Goal: Communication & Community: Answer question/provide support

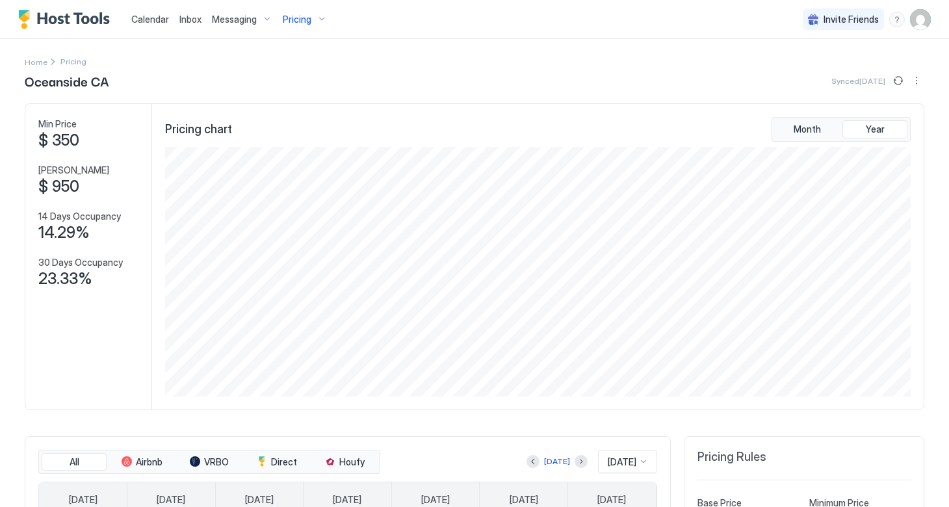
click at [187, 24] on span "Inbox" at bounding box center [190, 19] width 22 height 11
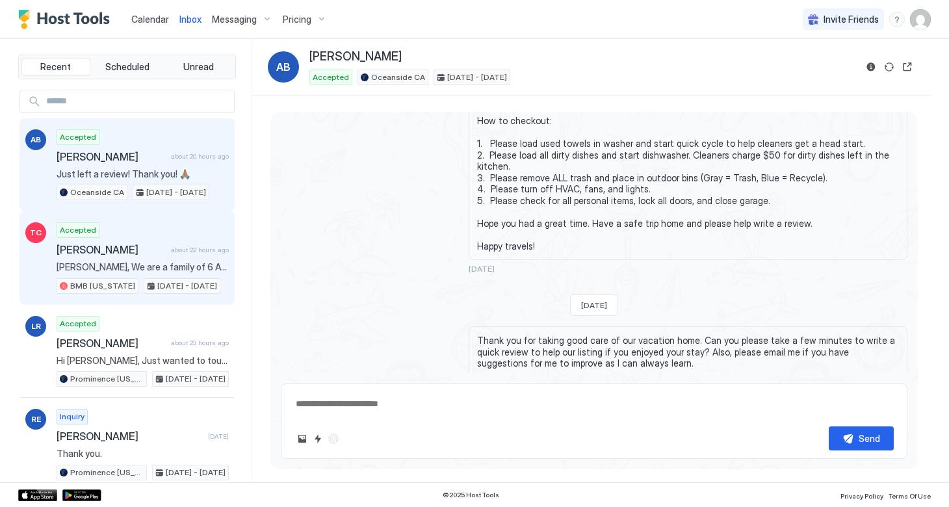
scroll to position [1502, 0]
click at [135, 254] on span "[PERSON_NAME]" at bounding box center [111, 249] width 109 height 13
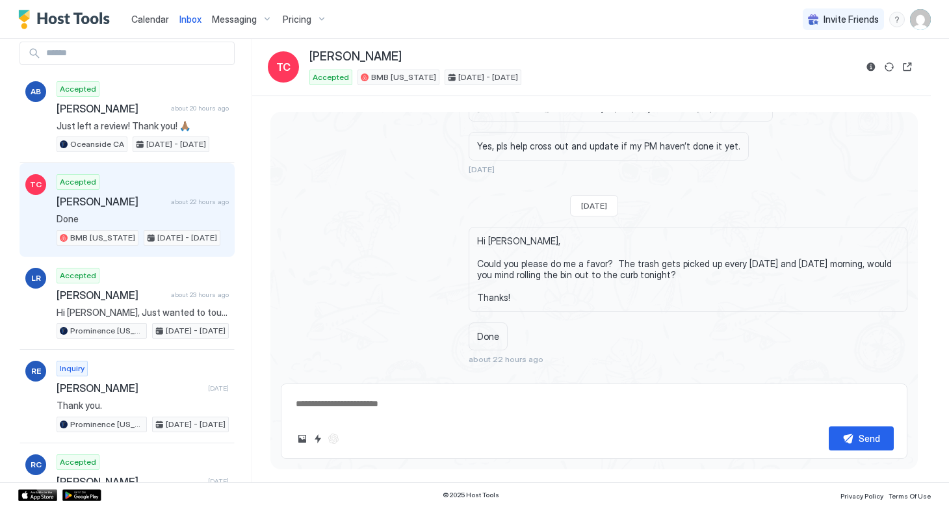
scroll to position [67, 0]
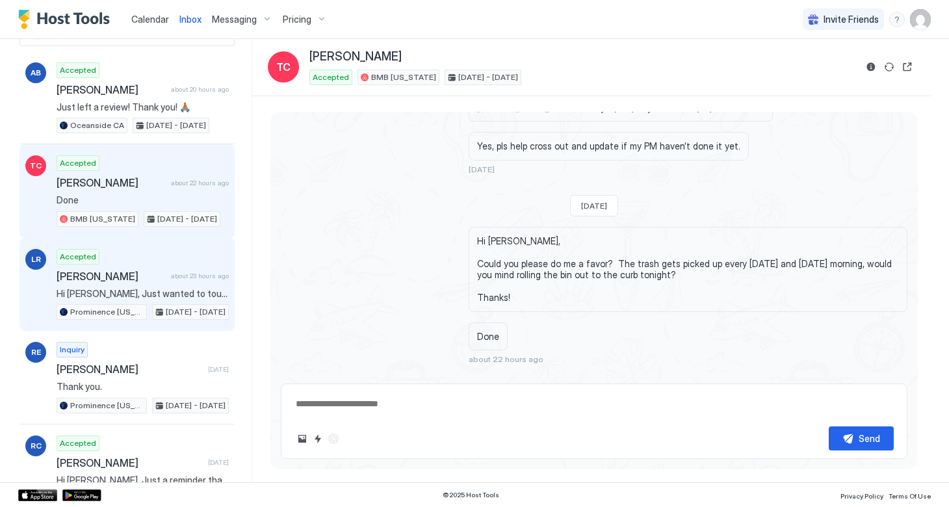
click at [120, 278] on span "[PERSON_NAME]" at bounding box center [111, 276] width 109 height 13
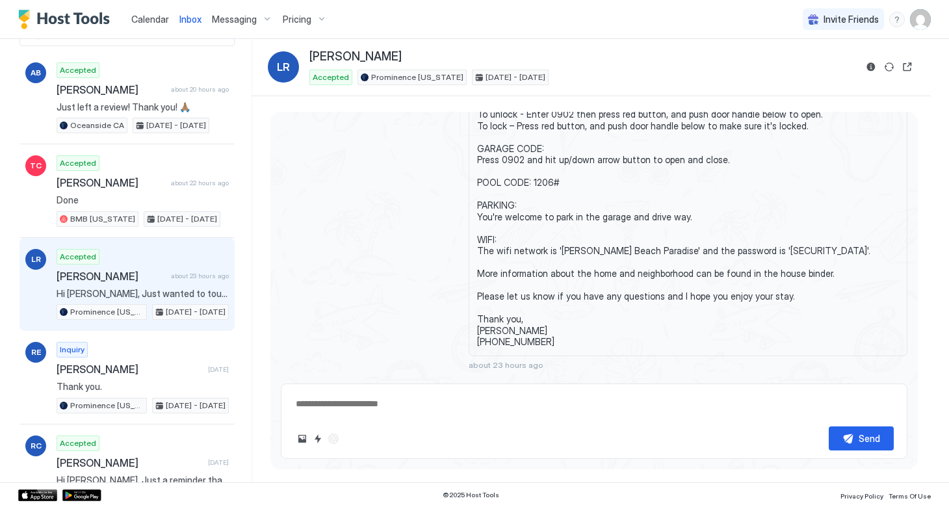
scroll to position [336, 0]
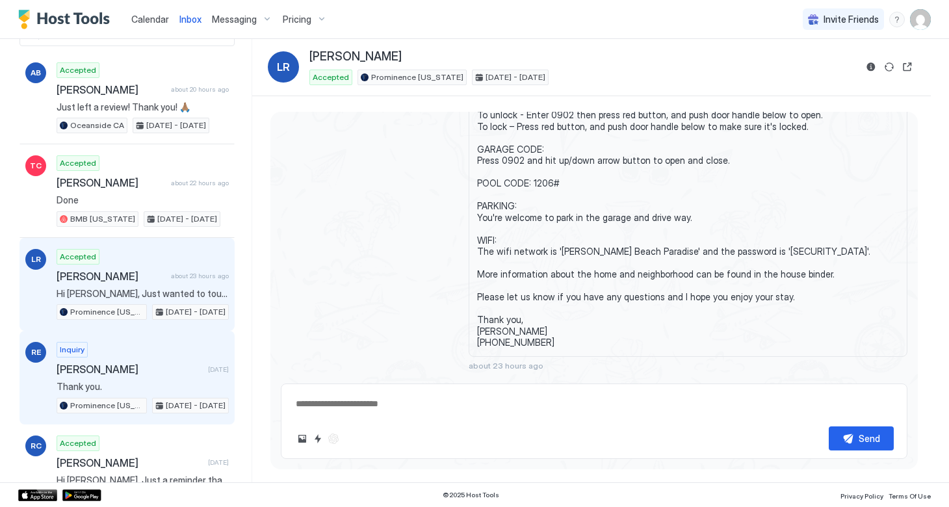
click at [103, 369] on span "[PERSON_NAME]" at bounding box center [130, 369] width 146 height 13
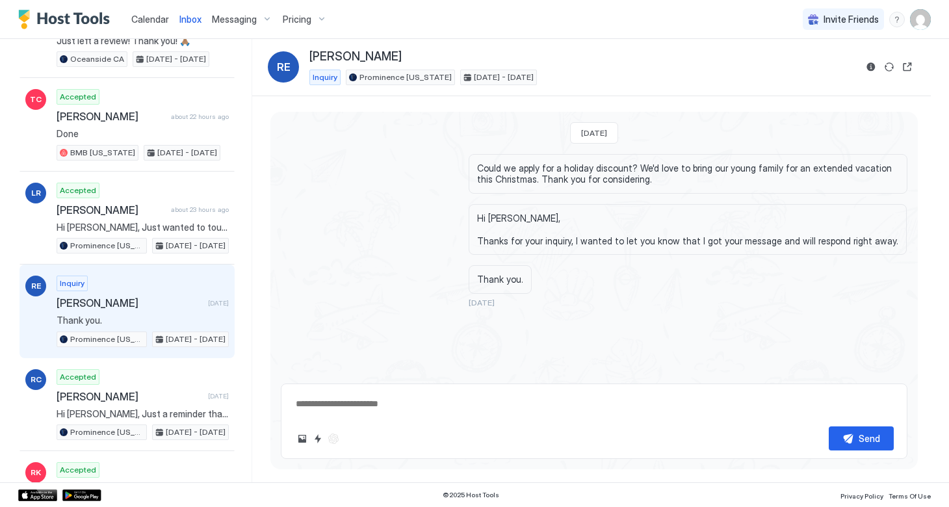
scroll to position [157, 0]
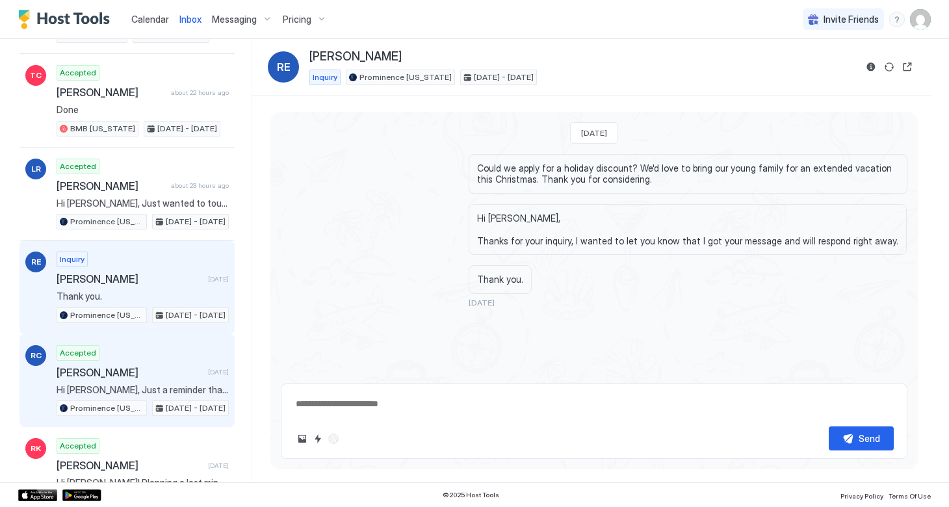
click at [103, 369] on span "[PERSON_NAME]" at bounding box center [130, 372] width 146 height 13
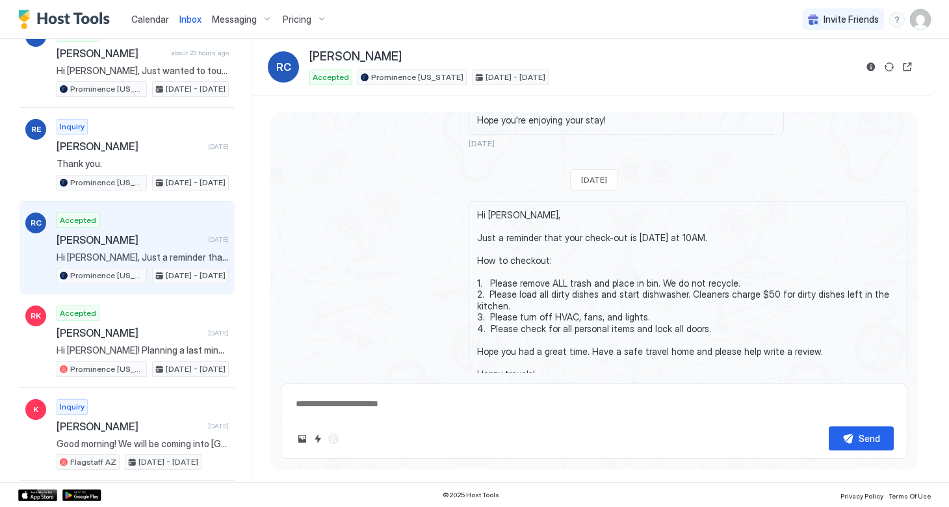
scroll to position [295, 0]
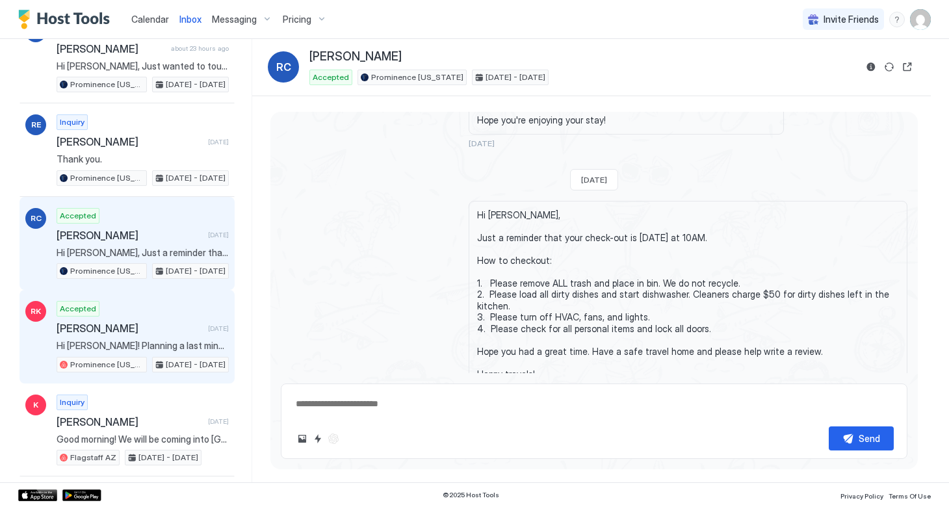
click at [131, 343] on span "Hi [PERSON_NAME]! Planning a last minute trip down to [US_STATE] with my family…" at bounding box center [143, 346] width 172 height 12
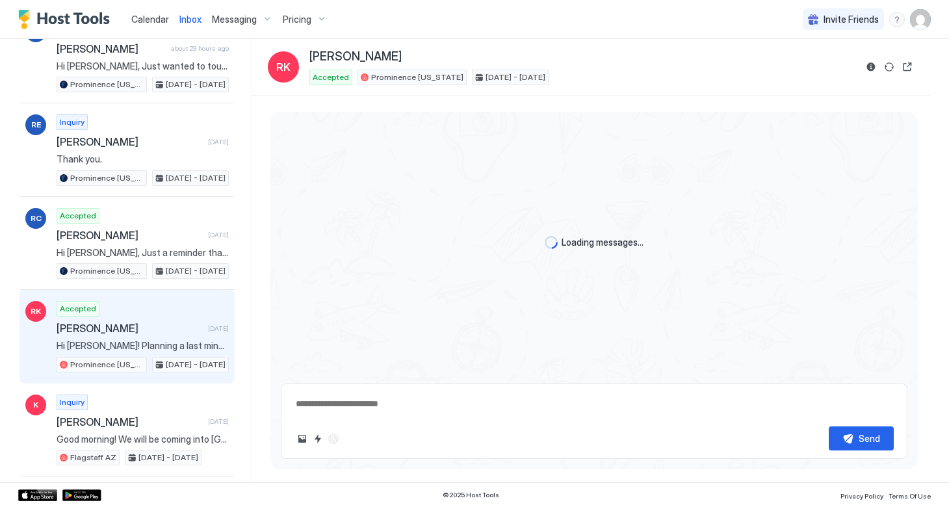
scroll to position [1300, 0]
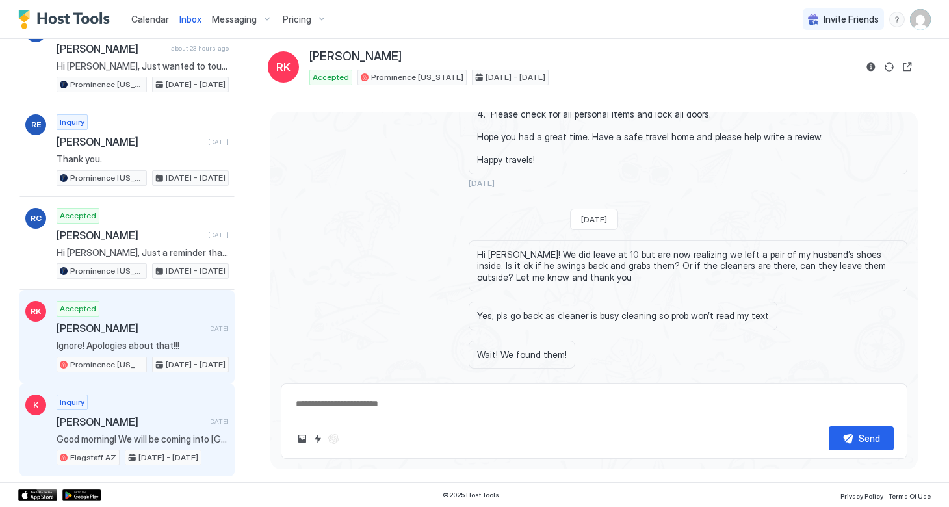
click at [99, 416] on span "[PERSON_NAME]" at bounding box center [130, 422] width 146 height 13
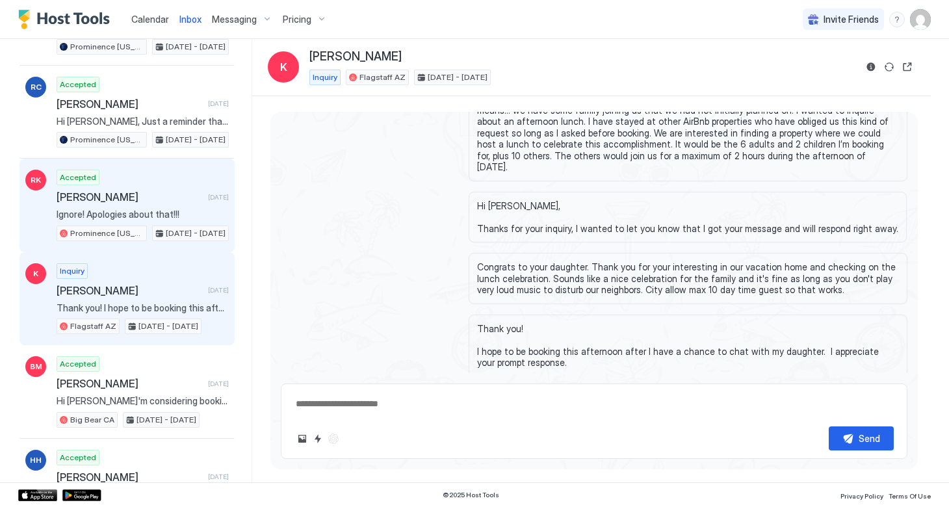
scroll to position [431, 0]
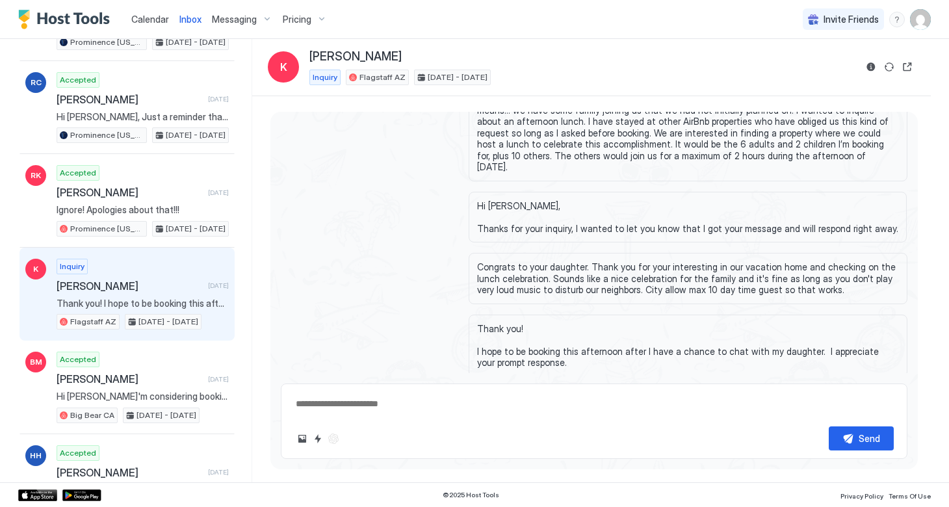
click at [354, 406] on textarea at bounding box center [595, 404] width 600 height 24
drag, startPoint x: 693, startPoint y: 408, endPoint x: 558, endPoint y: 402, distance: 135.4
click at [558, 402] on textarea "**********" at bounding box center [595, 404] width 600 height 24
type textarea "**********"
click at [845, 436] on button "Send" at bounding box center [861, 439] width 65 height 24
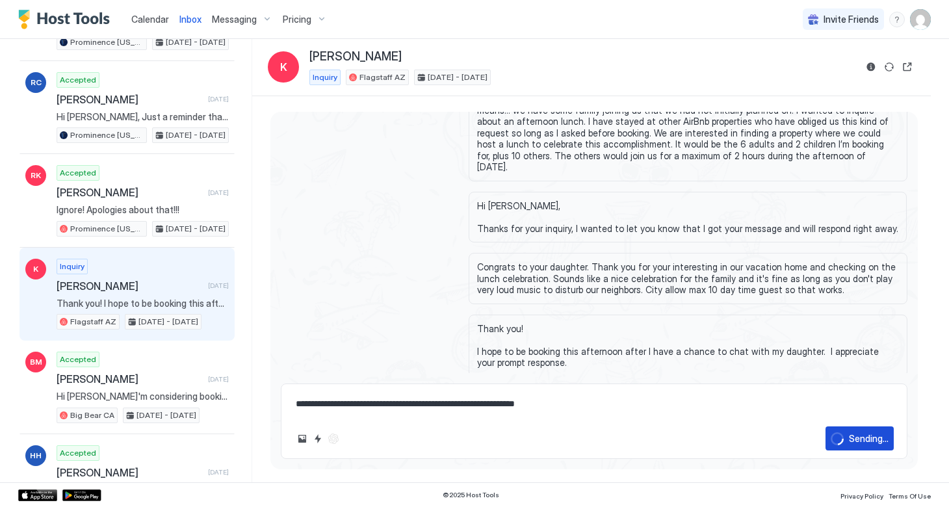
scroll to position [175, 0]
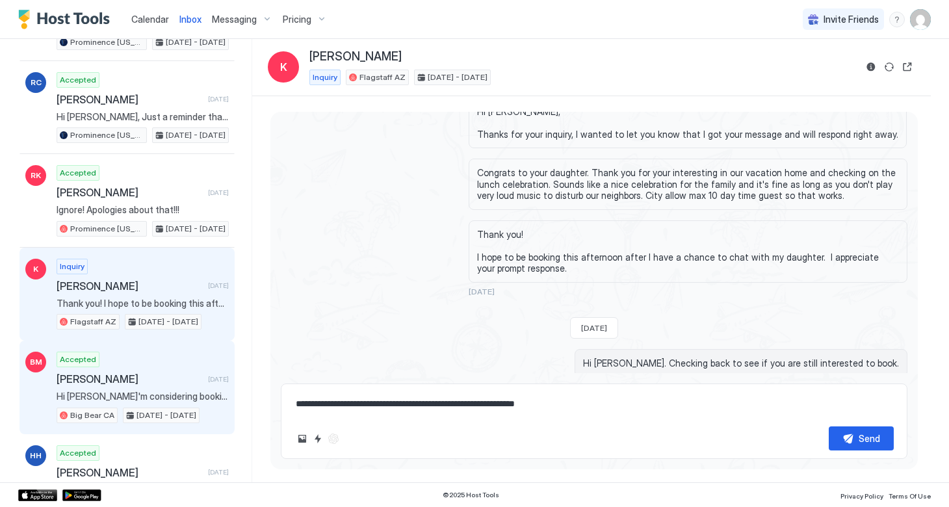
click at [142, 377] on span "[PERSON_NAME]" at bounding box center [130, 379] width 146 height 13
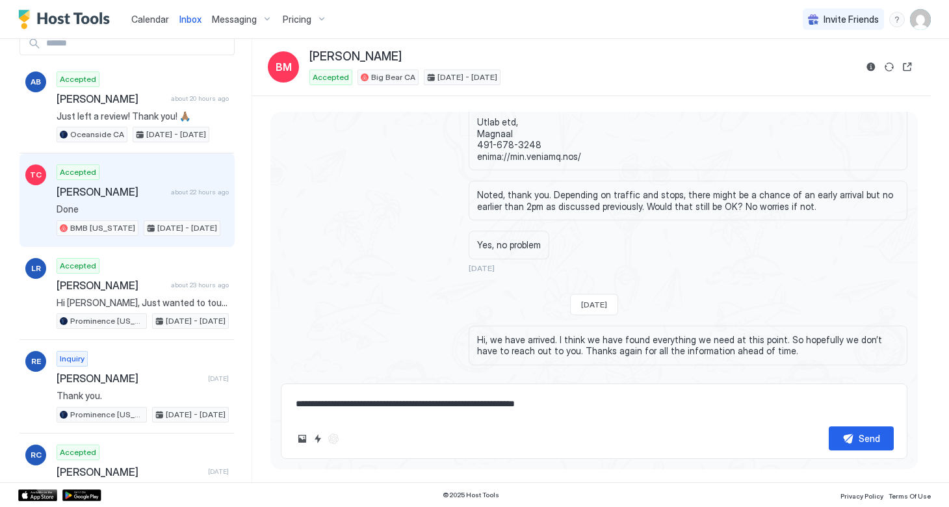
scroll to position [82, 0]
